Goal: Find specific page/section

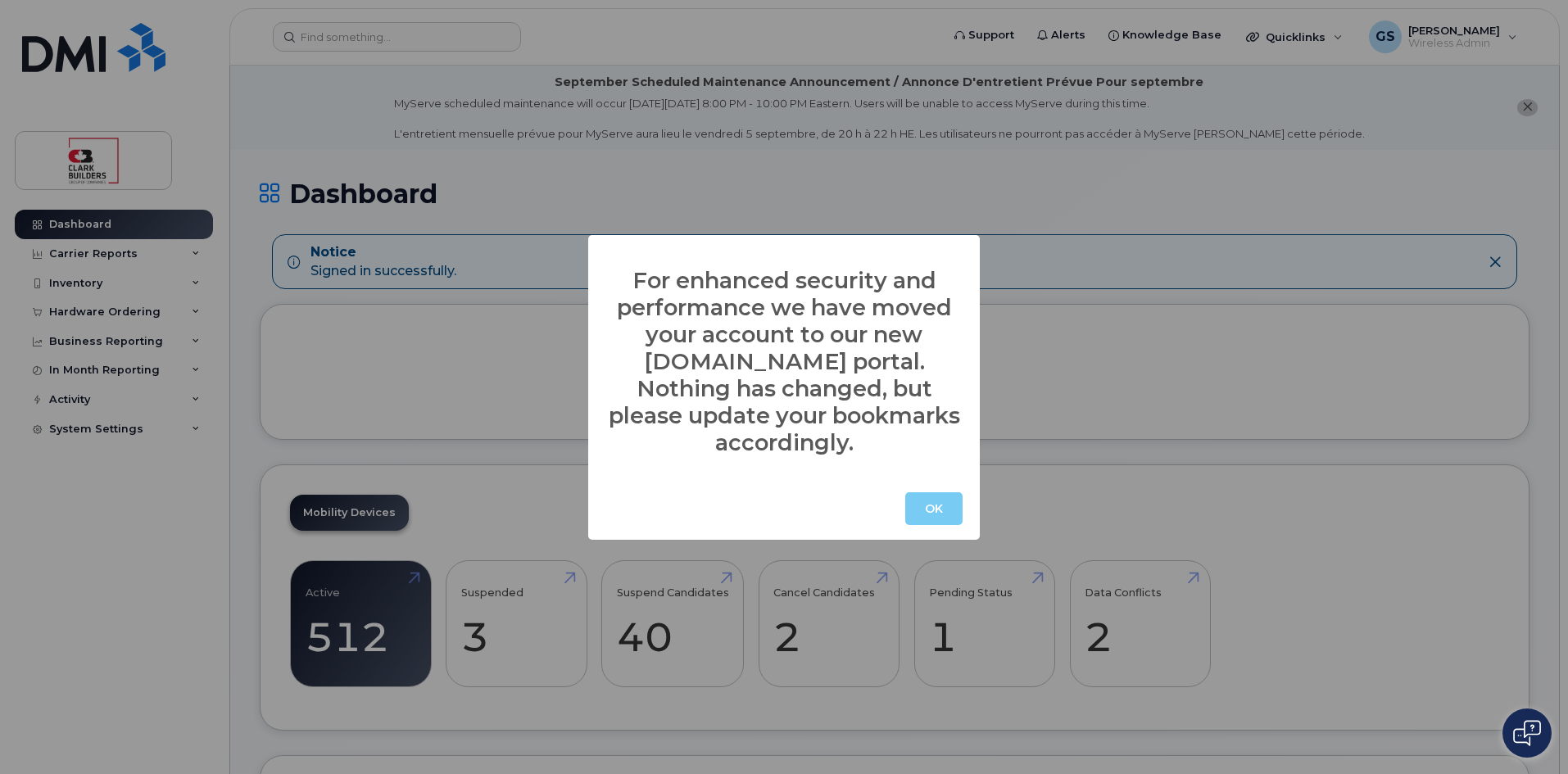
click at [933, 492] on button "OK" at bounding box center [934, 508] width 58 height 32
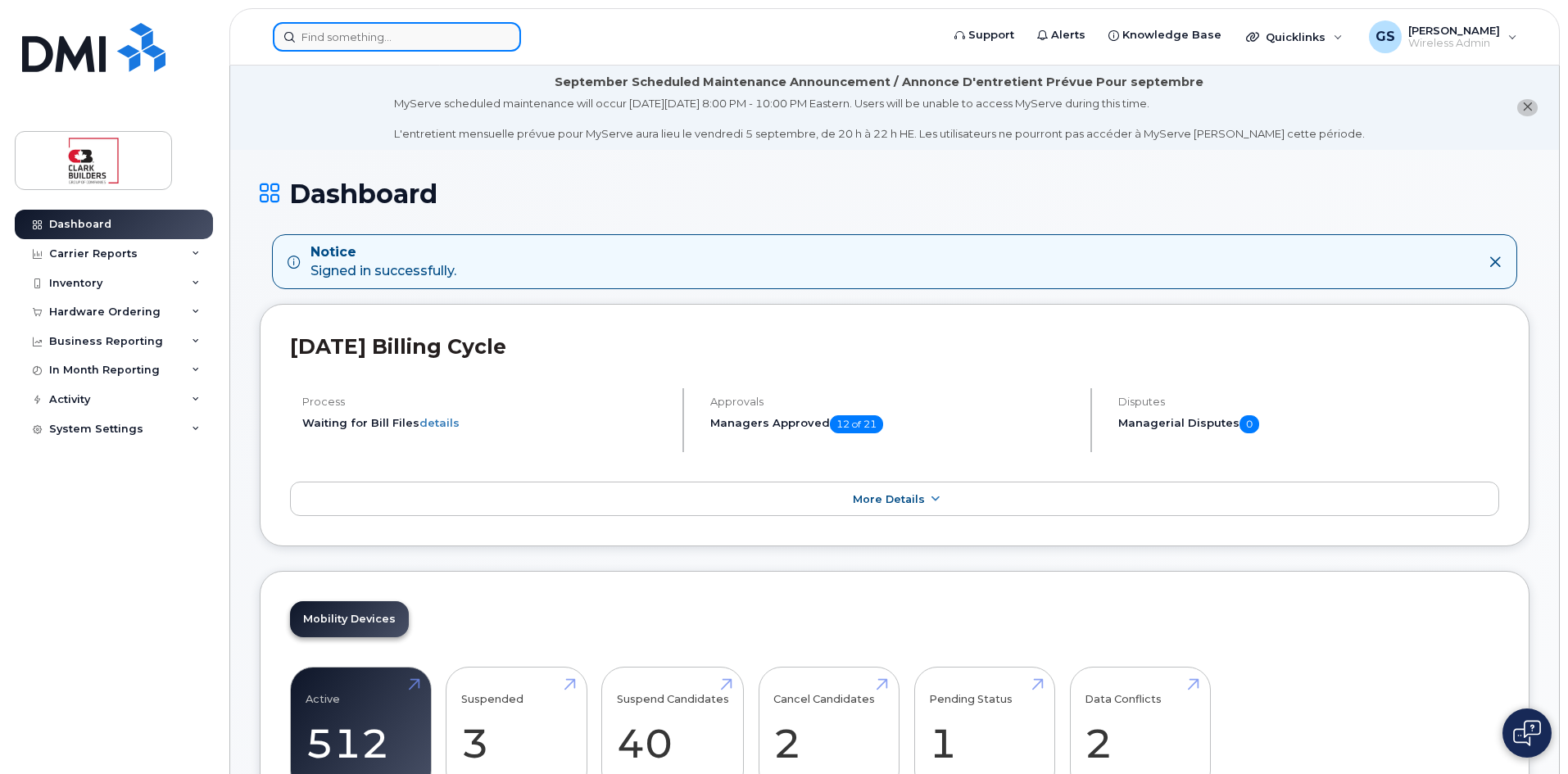
click at [397, 42] on input at bounding box center [397, 37] width 248 height 30
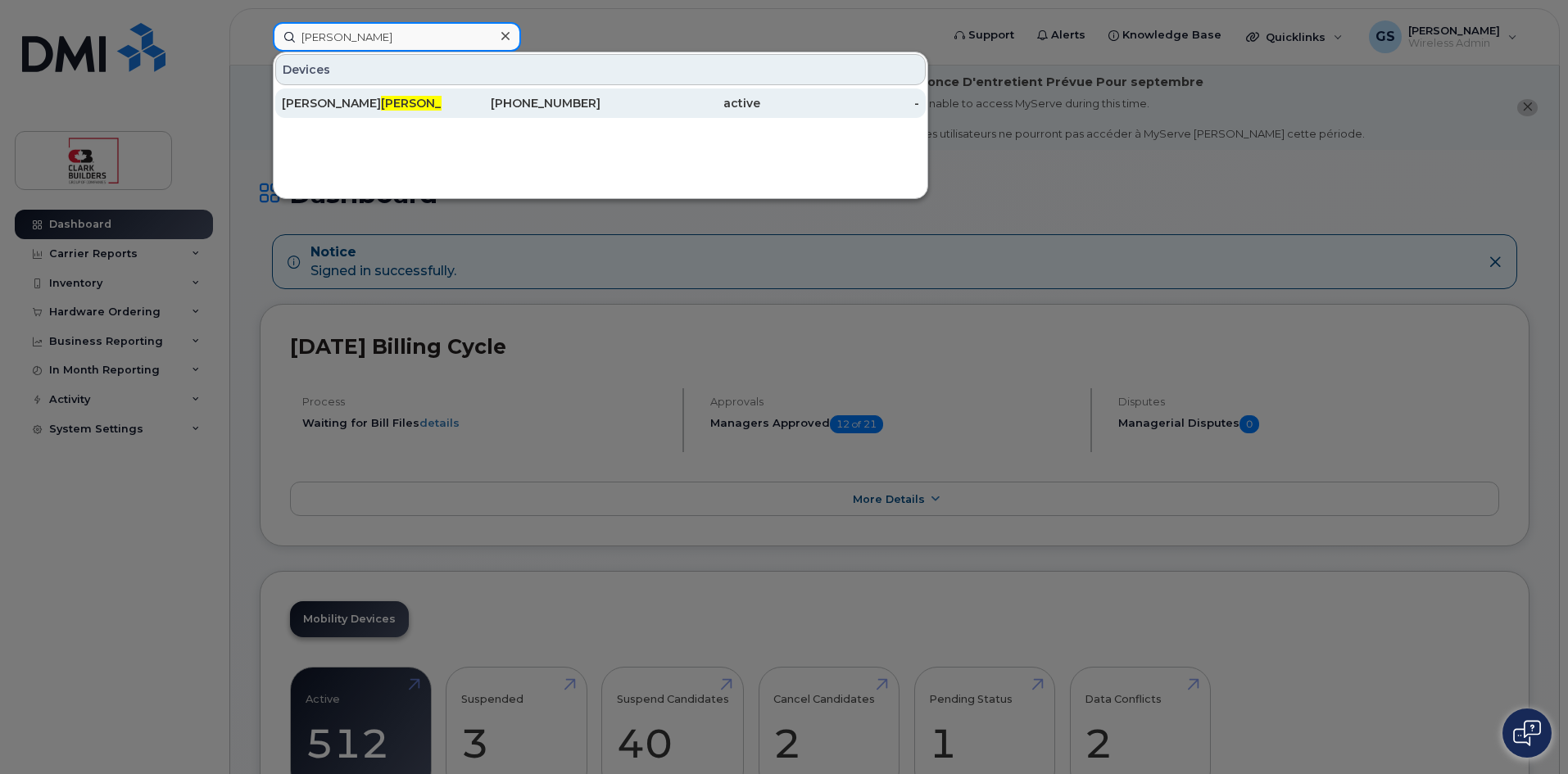
type input "elliot"
click at [329, 104] on div "Amanda Elliot t" at bounding box center [361, 103] width 160 height 16
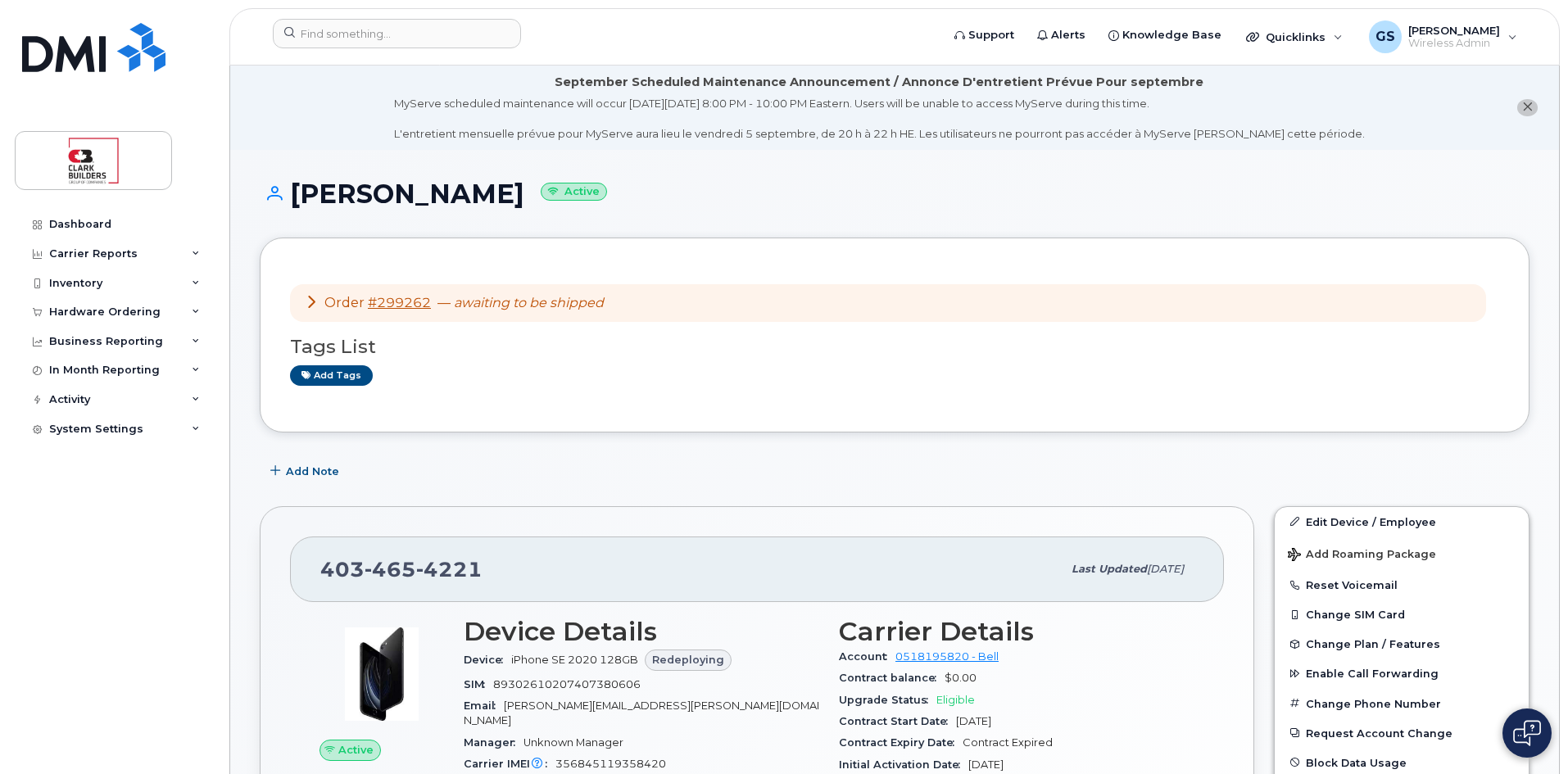
click at [143, 667] on div "Dashboard Carrier Reports Monthly Billing Data Daily Data Pooling Data Behavior…" at bounding box center [115, 479] width 203 height 540
